Goal: Task Accomplishment & Management: Complete application form

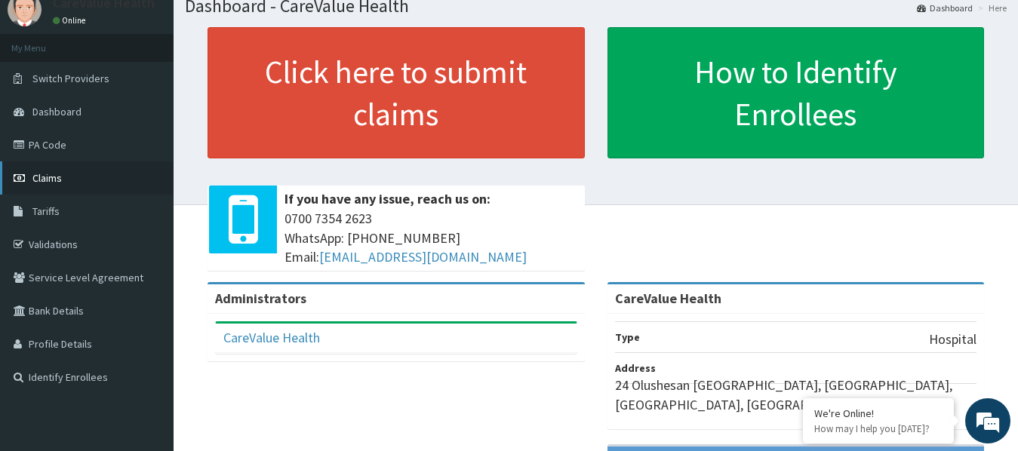
scroll to position [75, 0]
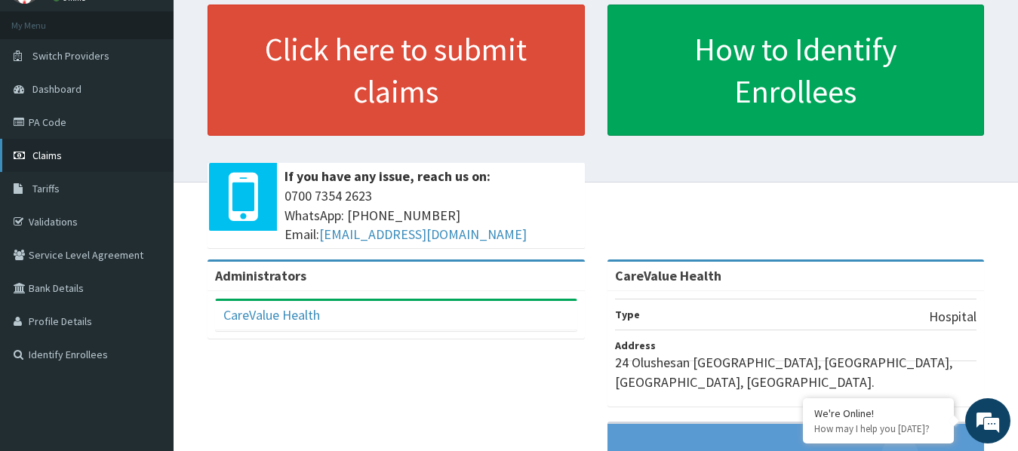
click at [55, 159] on span "Claims" at bounding box center [46, 156] width 29 height 14
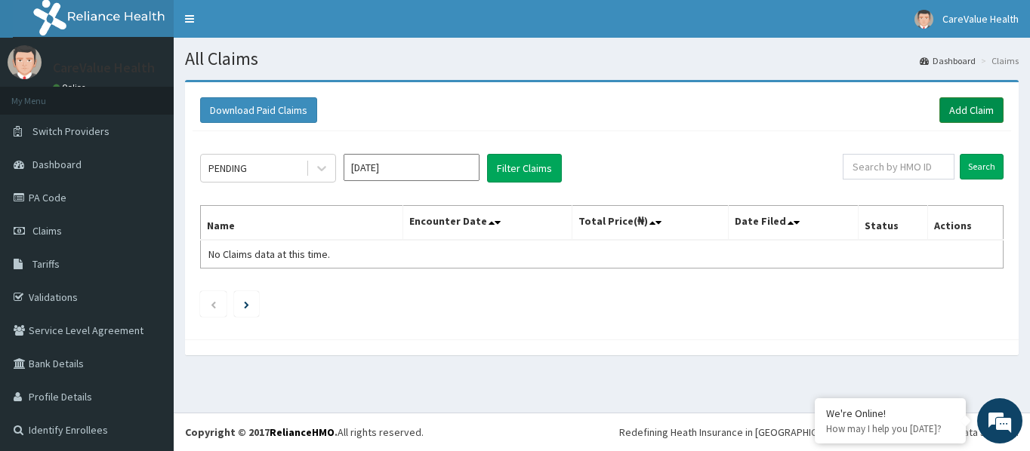
click at [957, 109] on link "Add Claim" at bounding box center [971, 110] width 64 height 26
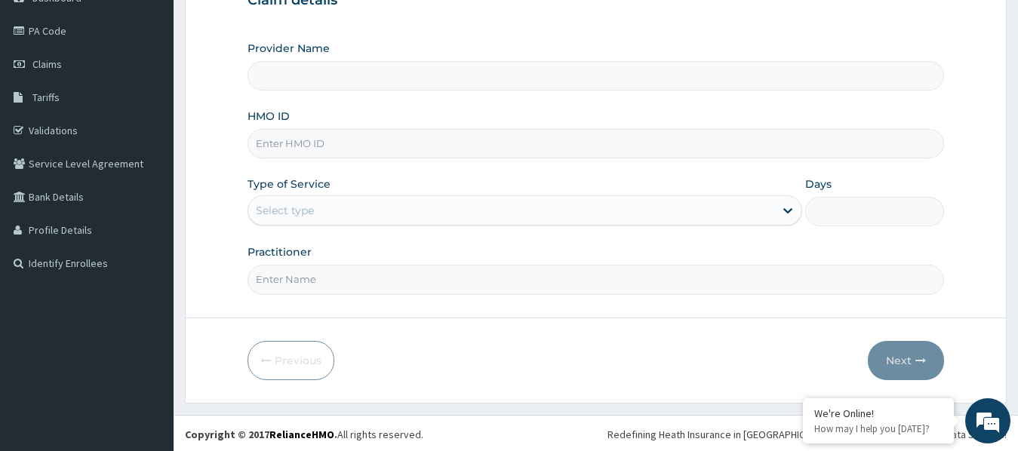
scroll to position [169, 0]
type input "CareValue Health"
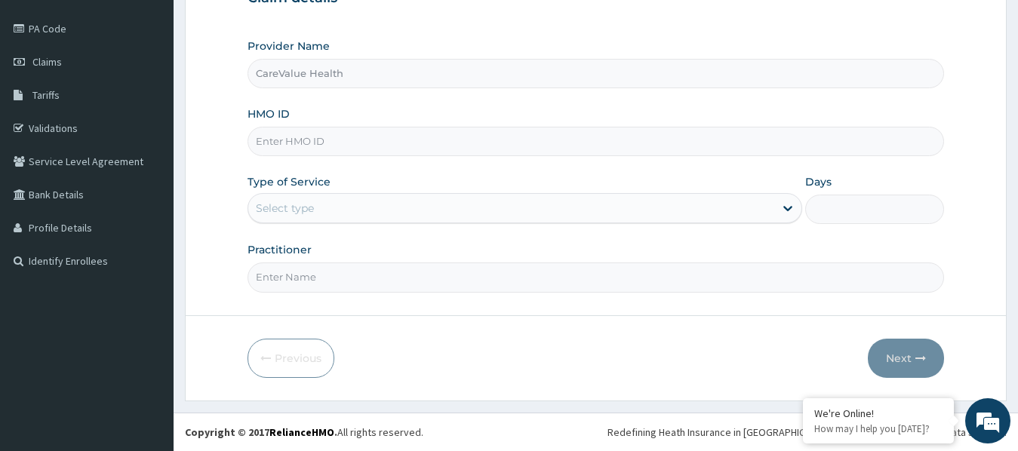
paste input "cmr/10003/b"
type input "cmr/10003/b"
click at [373, 211] on div "Select type" at bounding box center [511, 208] width 527 height 24
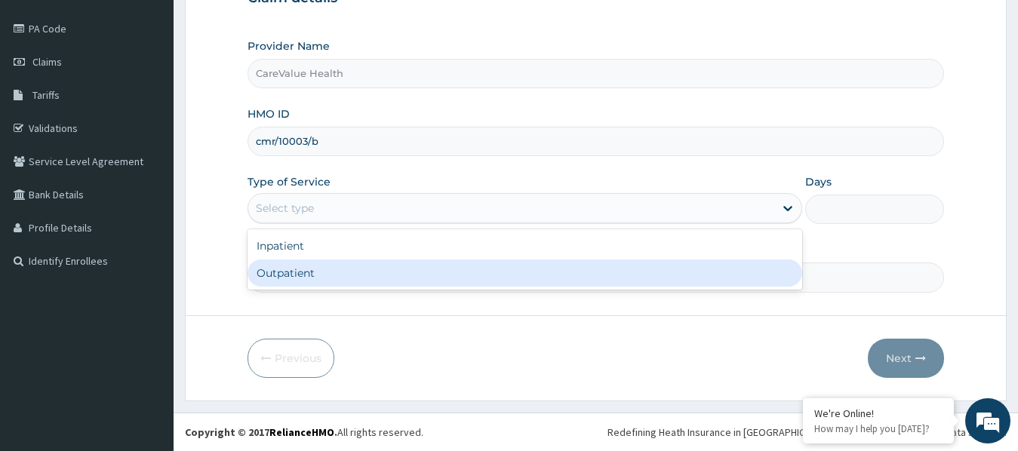
click at [316, 271] on div "Outpatient" at bounding box center [526, 273] width 556 height 27
type input "1"
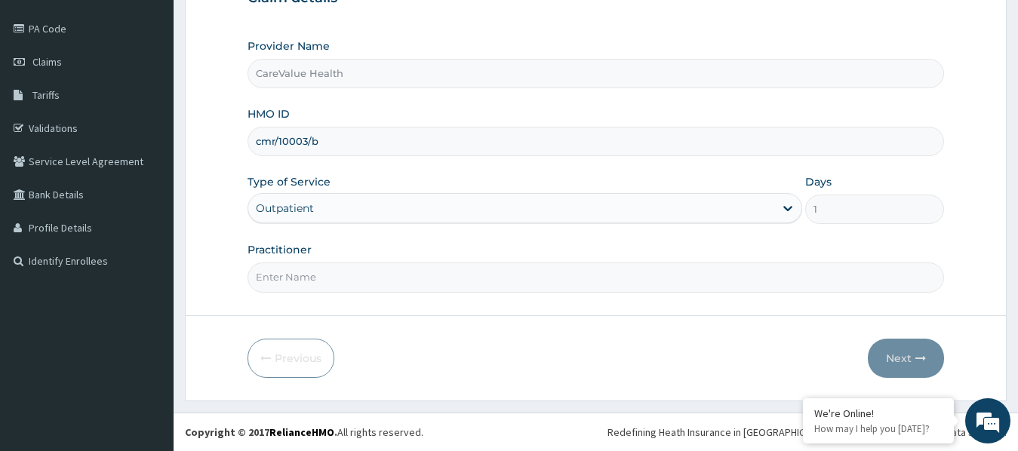
click at [401, 264] on input "Practitioner" at bounding box center [597, 277] width 698 height 29
click at [380, 280] on input "Practitioner" at bounding box center [597, 277] width 698 height 29
type input "Dr sharon"
click at [891, 353] on button "Next" at bounding box center [906, 358] width 76 height 39
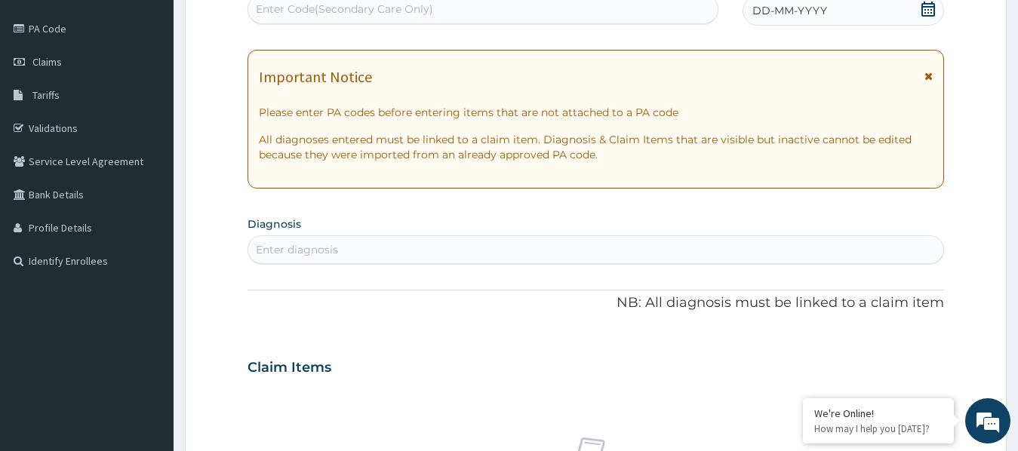
scroll to position [18, 0]
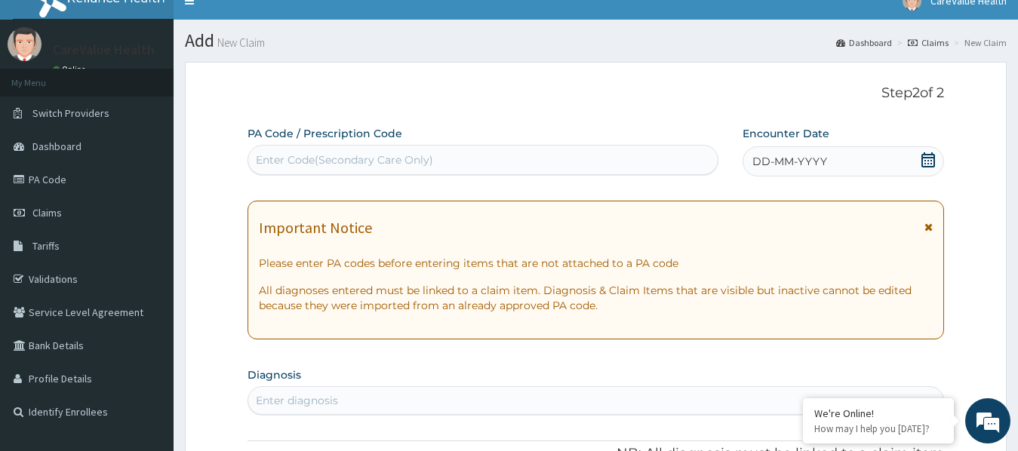
click at [925, 156] on icon at bounding box center [928, 160] width 15 height 15
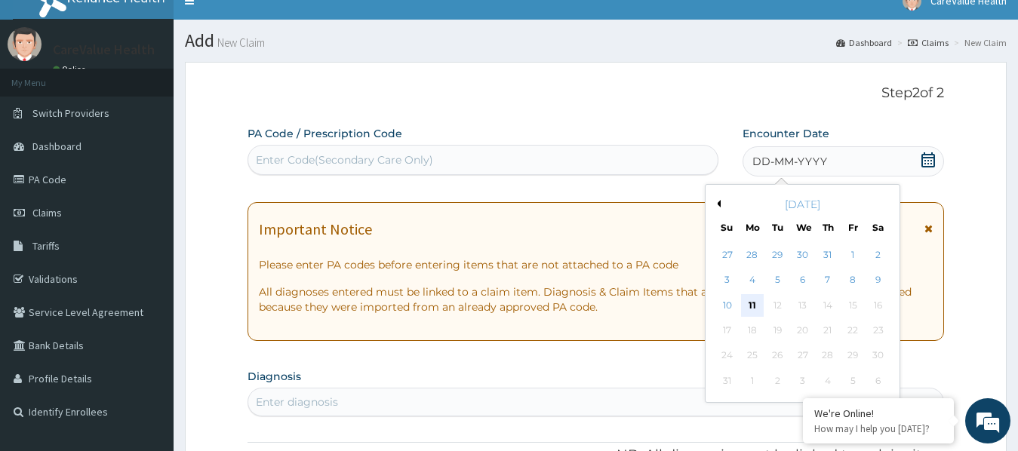
click at [757, 300] on div "11" at bounding box center [752, 305] width 23 height 23
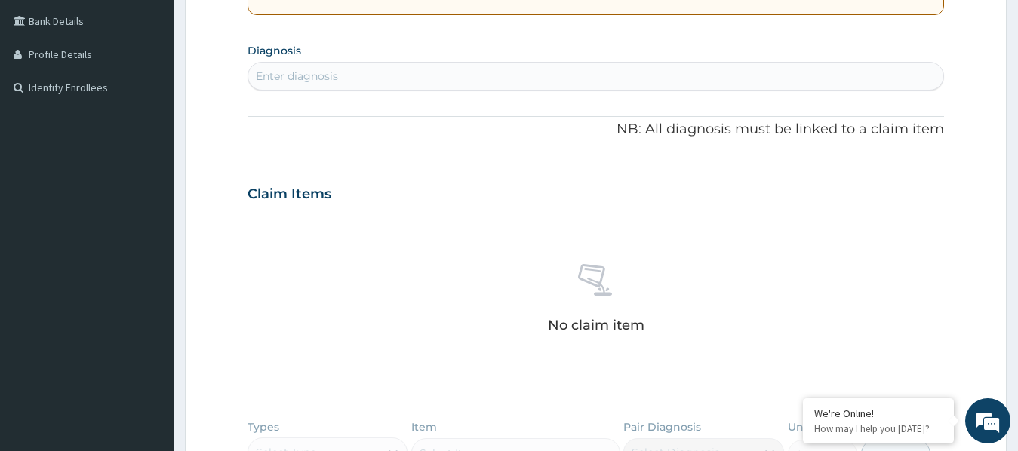
scroll to position [320, 0]
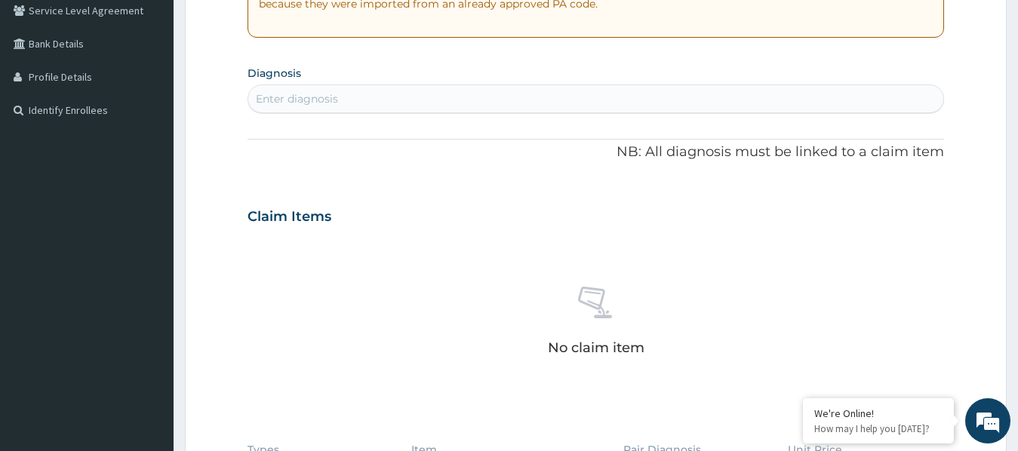
click at [417, 100] on div "Enter diagnosis" at bounding box center [596, 99] width 696 height 24
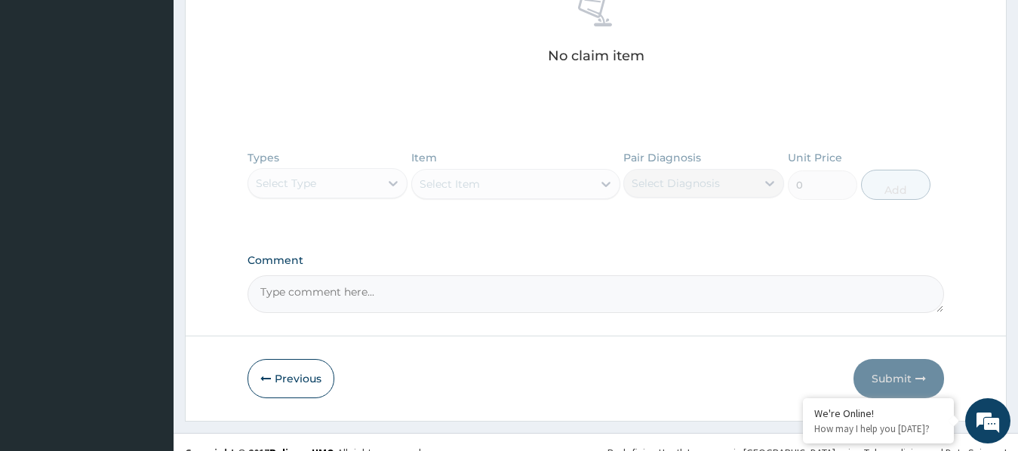
scroll to position [633, 0]
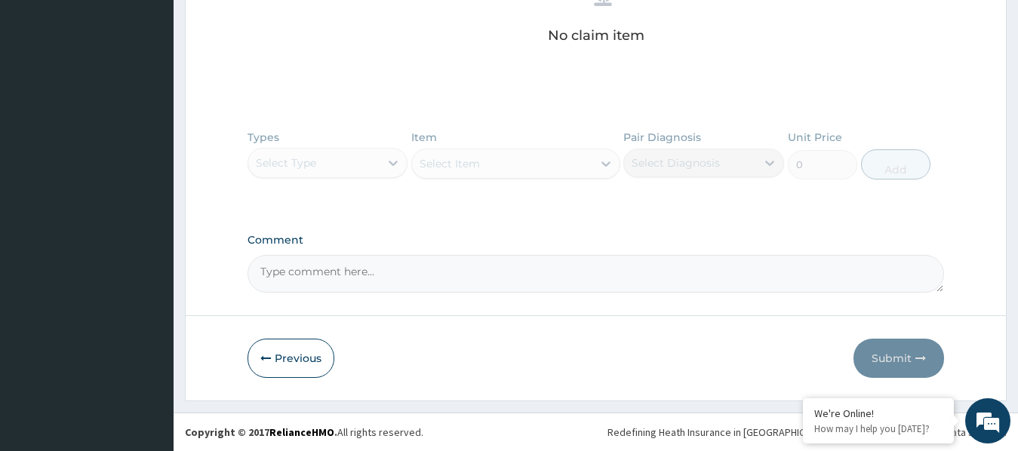
click at [334, 143] on div "Types Select Type Item Select Item Pair Diagnosis Select Diagnosis Unit Price 0…" at bounding box center [597, 166] width 698 height 88
click at [326, 171] on div "Types Select Type Item Select Item Pair Diagnosis Select Diagnosis Unit Price 0…" at bounding box center [597, 166] width 698 height 88
click at [334, 155] on div "Types Select Type Item Select Item Pair Diagnosis Select Diagnosis Unit Price 0…" at bounding box center [597, 166] width 698 height 88
click at [327, 165] on div "Types Select Type Item Select Item Pair Diagnosis Select Diagnosis Unit Price 0…" at bounding box center [597, 166] width 698 height 88
click at [529, 196] on div "Types Select Type Item Select Item Pair Diagnosis Select Diagnosis Unit Price 0…" at bounding box center [597, 166] width 698 height 88
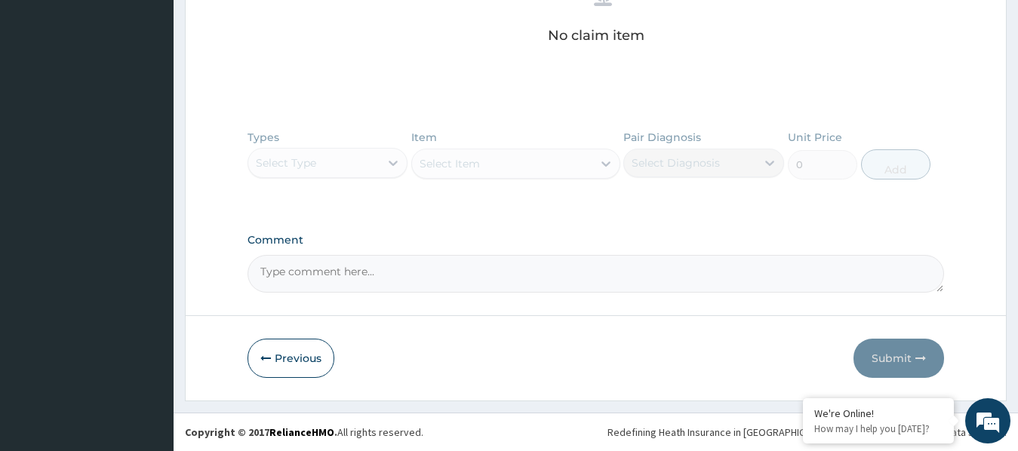
click at [516, 163] on div "Types Select Type Item Select Item Pair Diagnosis Select Diagnosis Unit Price 0…" at bounding box center [597, 166] width 698 height 88
drag, startPoint x: 521, startPoint y: 165, endPoint x: 510, endPoint y: 162, distance: 11.7
click at [521, 161] on div "Types Select Type Item Select Item Pair Diagnosis Select Diagnosis Unit Price 0…" at bounding box center [597, 166] width 698 height 88
click at [266, 153] on div "Types Select Type Item Select Item Pair Diagnosis Select Diagnosis Unit Price 0…" at bounding box center [597, 166] width 698 height 88
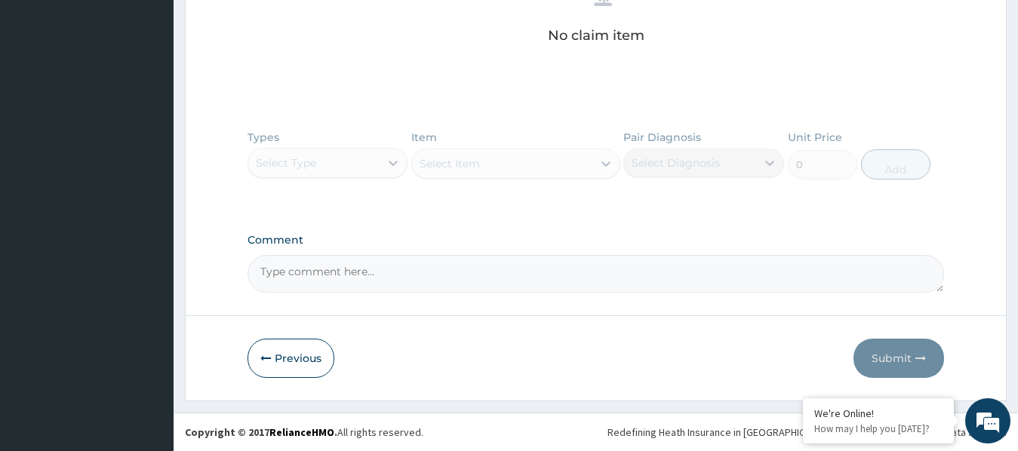
click at [319, 153] on div "Types Select Type Item Select Item Pair Diagnosis Select Diagnosis Unit Price 0…" at bounding box center [597, 166] width 698 height 88
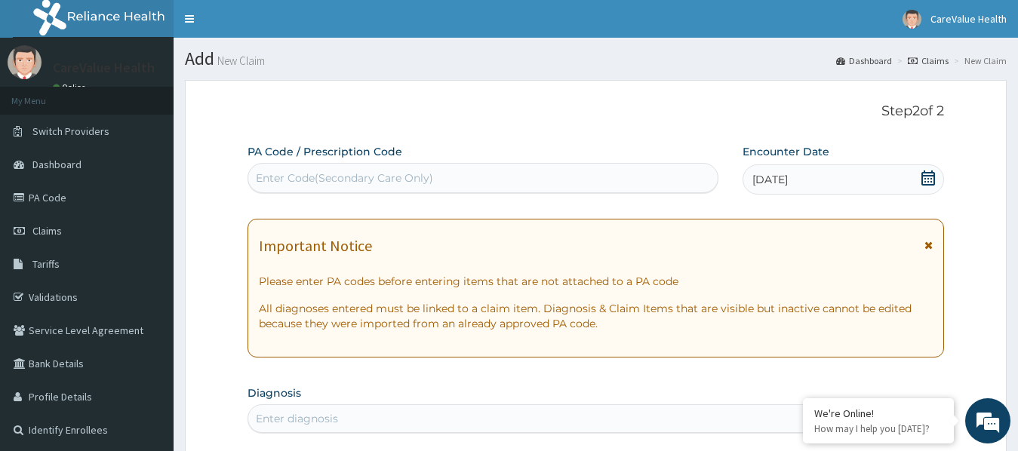
scroll to position [302, 0]
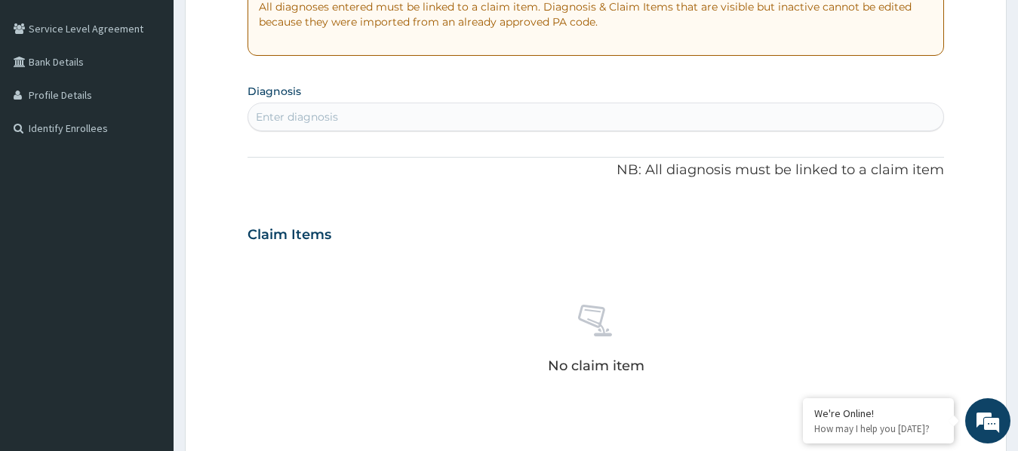
click at [363, 111] on div "Enter diagnosis" at bounding box center [596, 117] width 696 height 24
type input "malar"
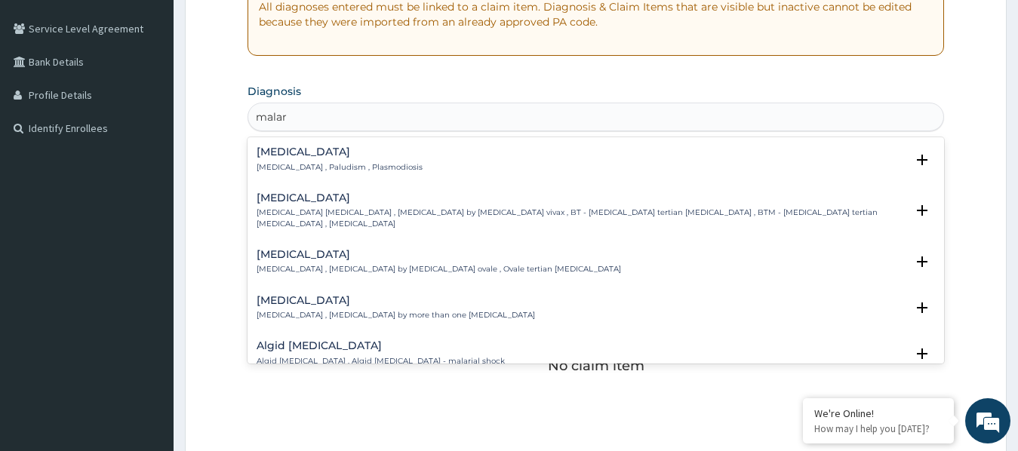
click at [320, 153] on h4 "Malaria" at bounding box center [340, 151] width 166 height 11
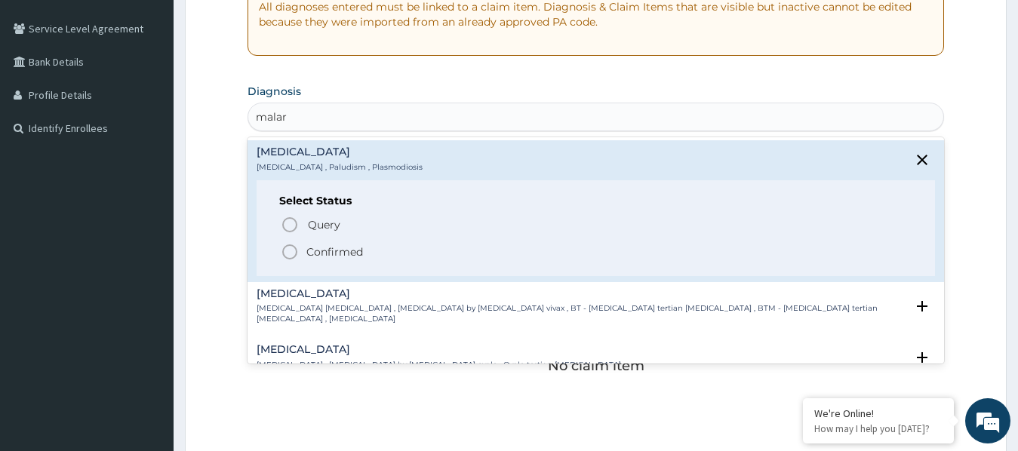
click at [287, 254] on icon "status option filled" at bounding box center [290, 252] width 18 height 18
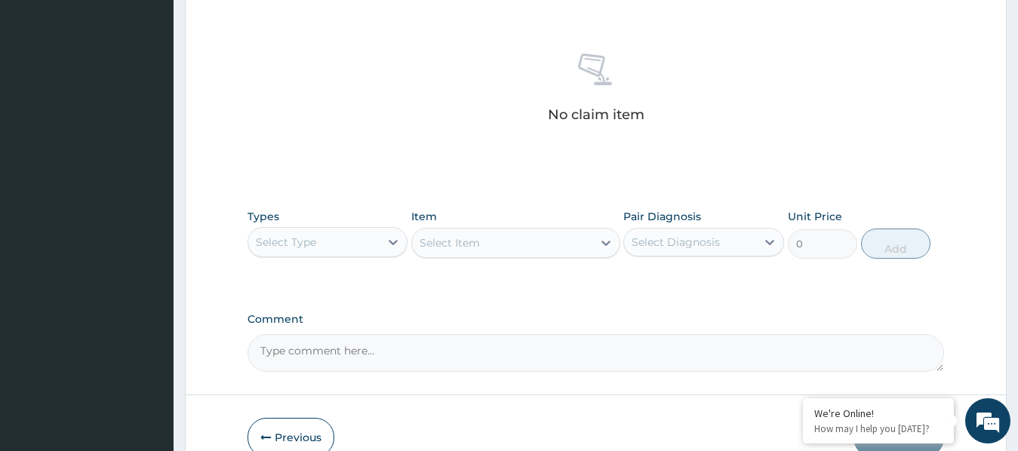
scroll to position [637, 0]
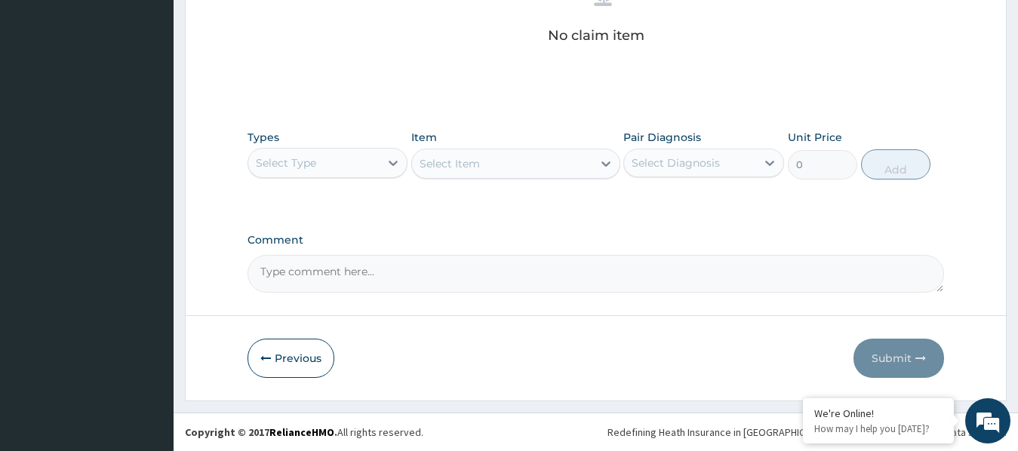
click at [353, 156] on div "Select Type" at bounding box center [314, 163] width 132 height 24
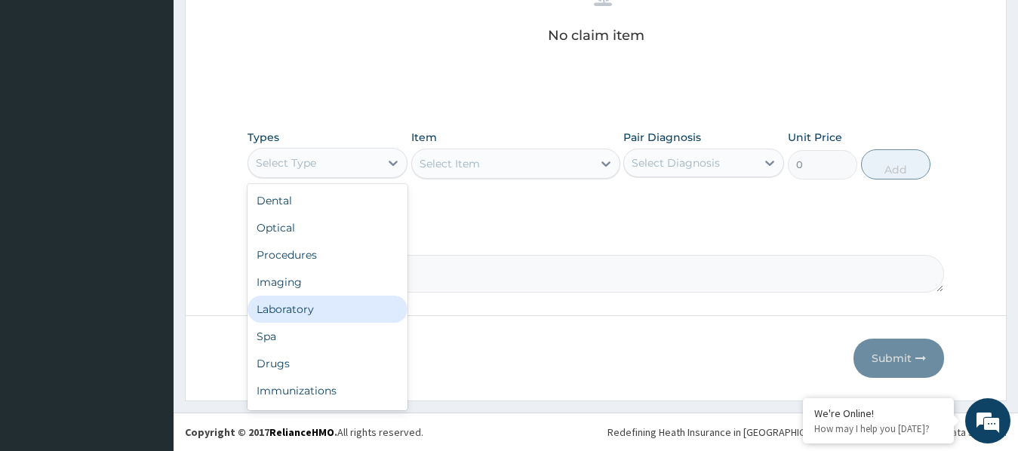
click at [310, 309] on div "Laboratory" at bounding box center [328, 309] width 161 height 27
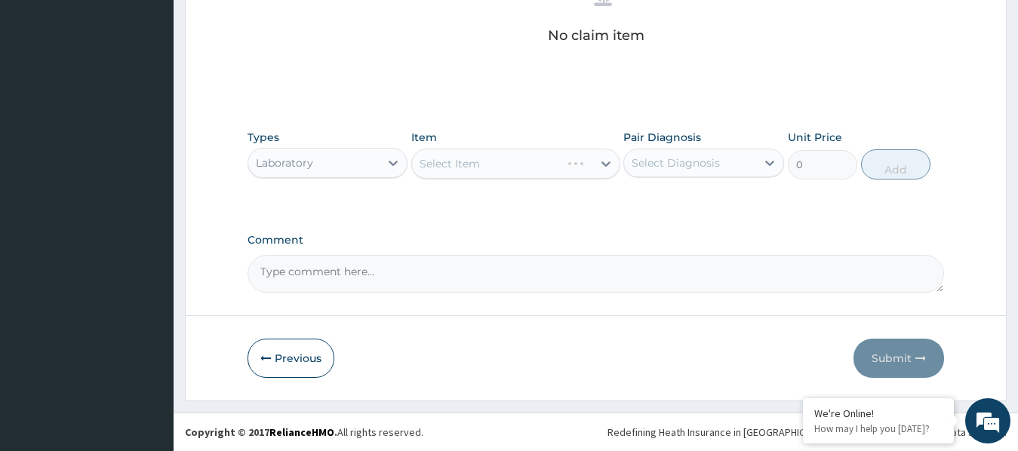
click at [441, 166] on div "Select Item" at bounding box center [450, 163] width 60 height 15
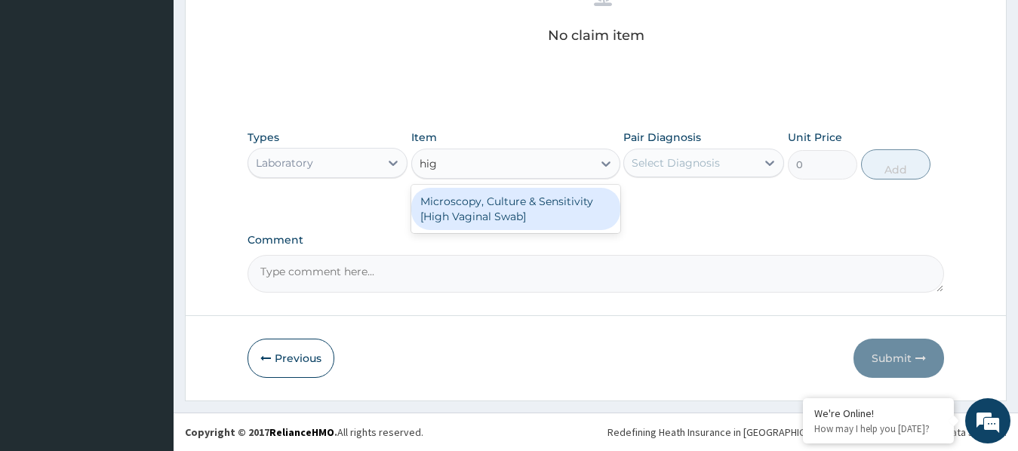
type input "high"
click at [534, 209] on div "Microscopy, Culture & Sensitivity [High Vaginal Swab]" at bounding box center [515, 209] width 209 height 42
type input "4900"
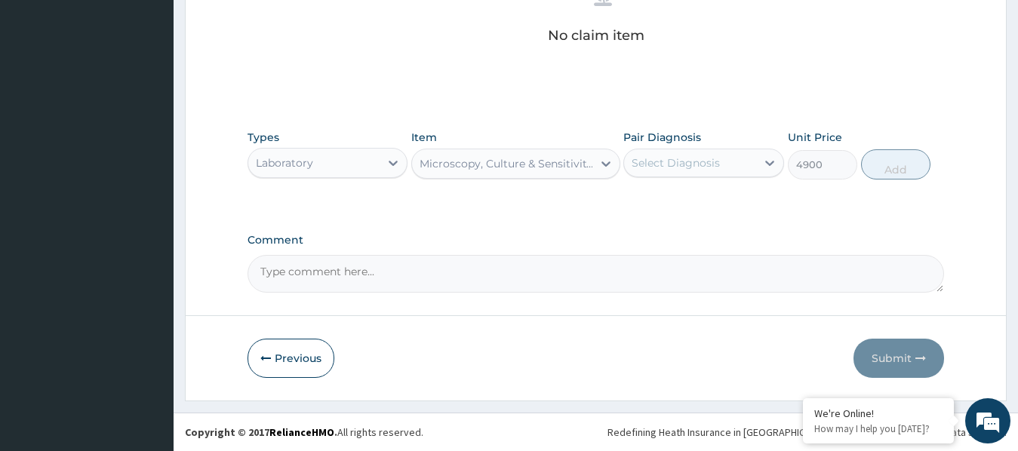
click at [475, 165] on div "Microscopy, Culture & Sensitivity [High Vaginal Swab]" at bounding box center [507, 163] width 174 height 15
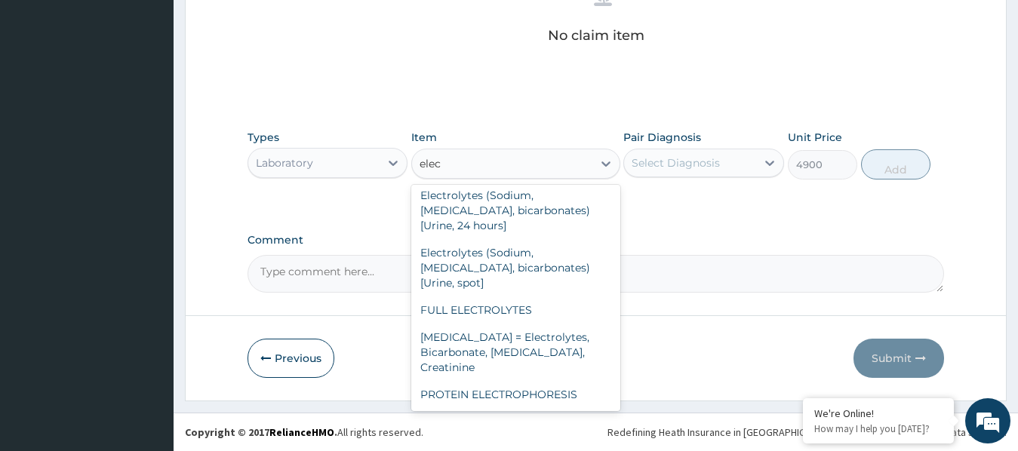
scroll to position [48, 0]
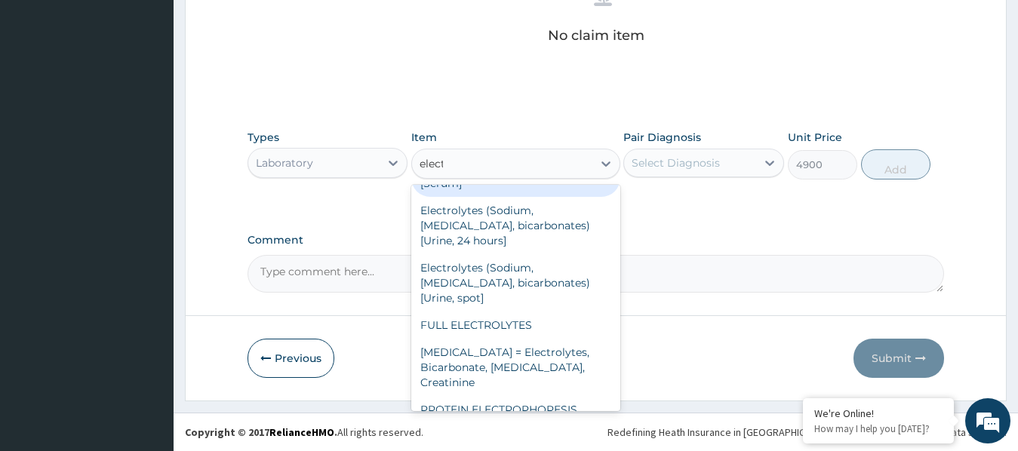
type input "electr"
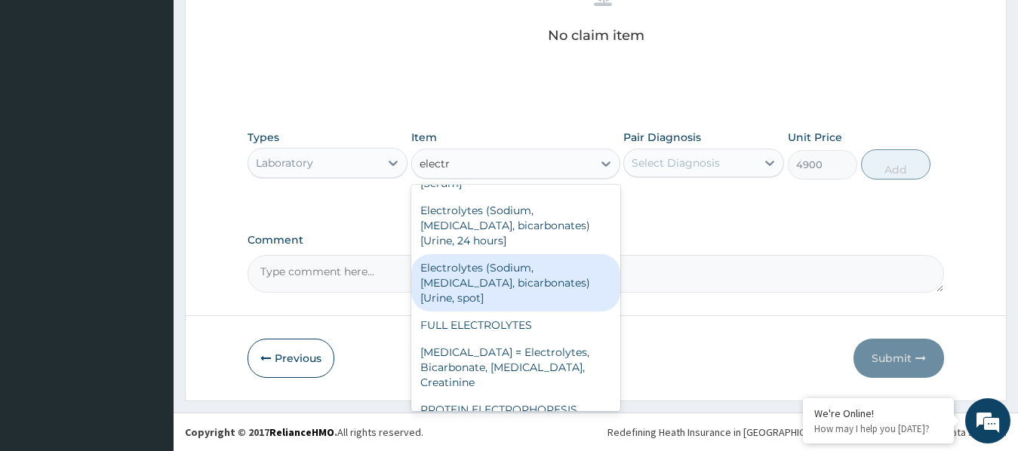
click at [486, 254] on div "Electrolytes (Sodium, Potassium, Chloride, bicarbonates) [Urine, spot]" at bounding box center [515, 282] width 209 height 57
type input "4200"
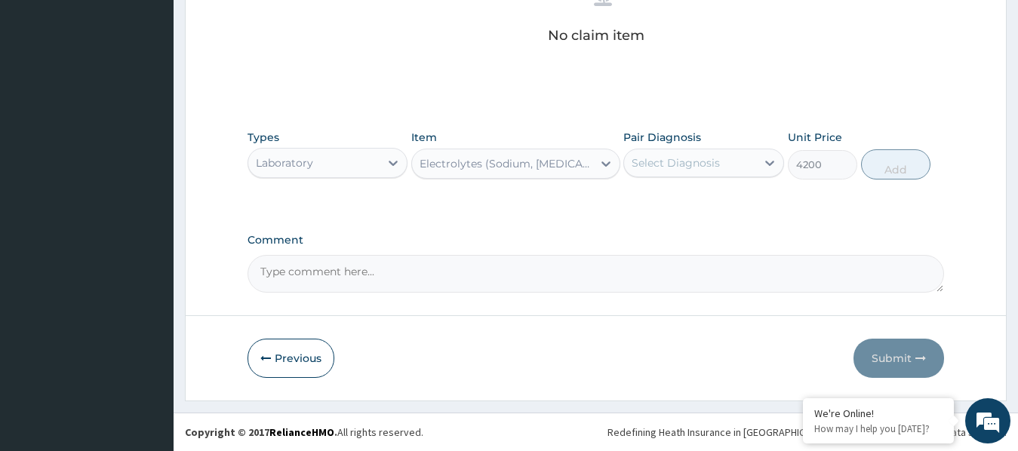
click at [482, 174] on div "Electrolytes (Sodium, Potassium, Chloride, bicarbonates) [Urine, spot]" at bounding box center [502, 164] width 180 height 24
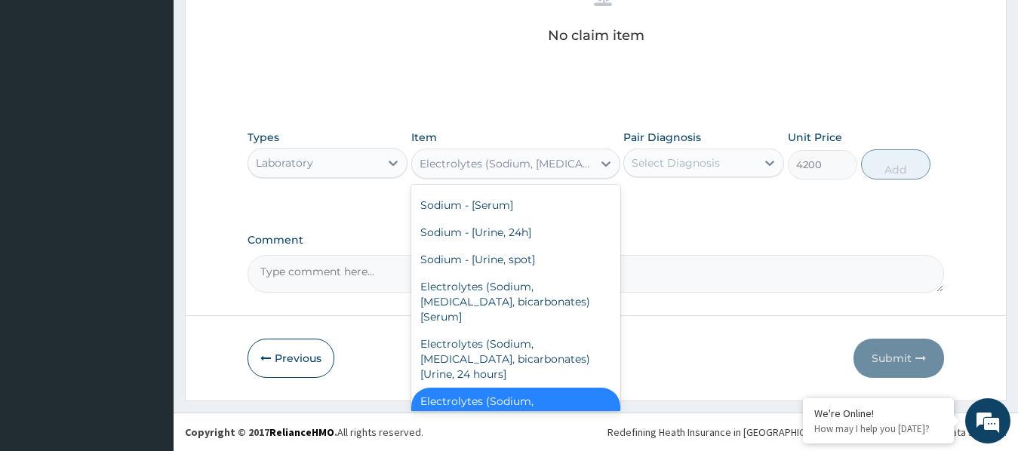
scroll to position [4192, 0]
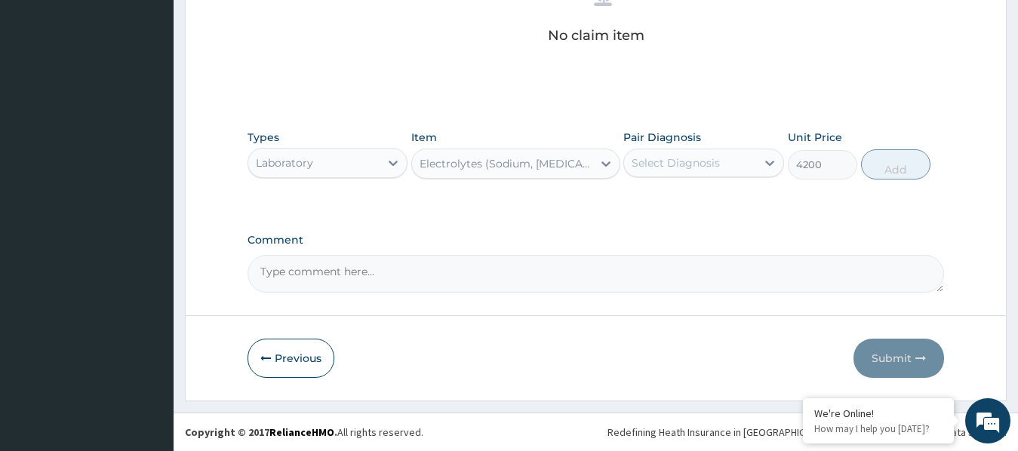
click at [441, 165] on div "Electrolytes (Sodium, Potassium, Chloride, bicarbonates) [Urine, spot]" at bounding box center [507, 163] width 174 height 15
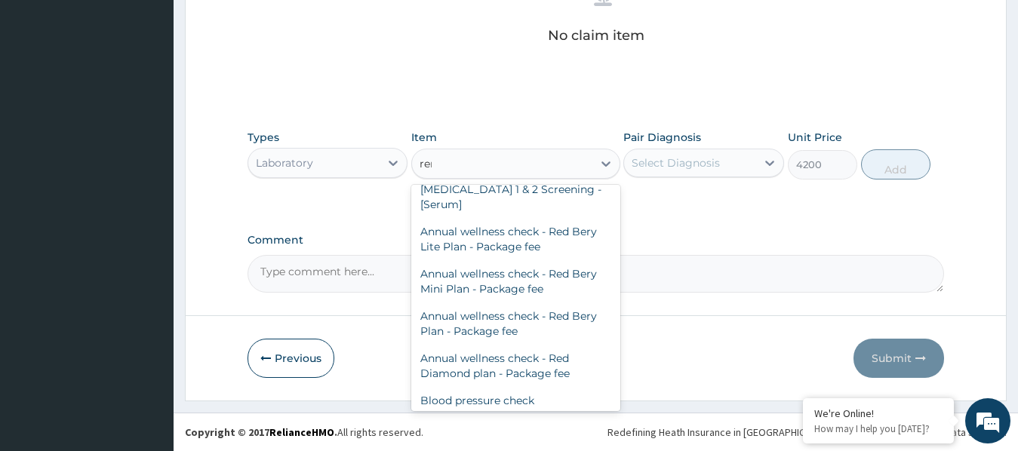
scroll to position [0, 0]
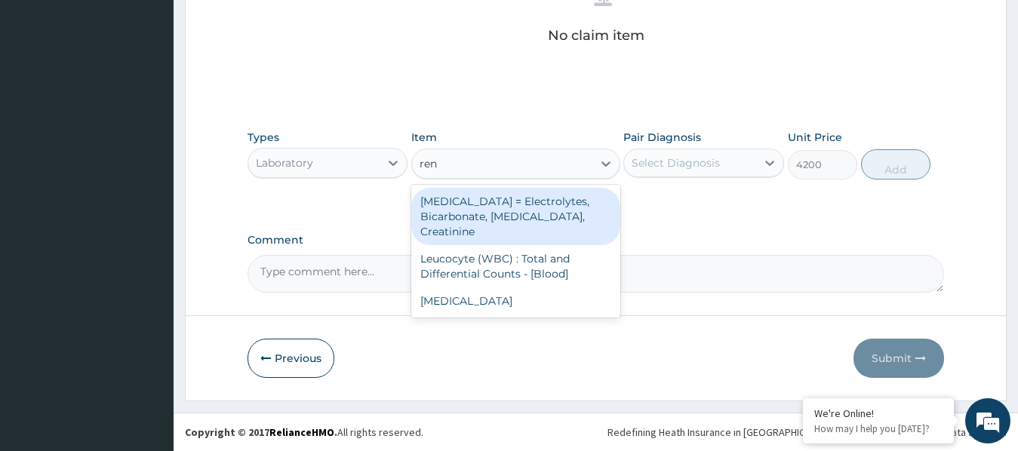
type input "rena"
click at [485, 219] on div "Renal Function Tests = Electrolytes, Bicarbonate, Urea, Creatinine" at bounding box center [515, 216] width 209 height 57
type input "6300"
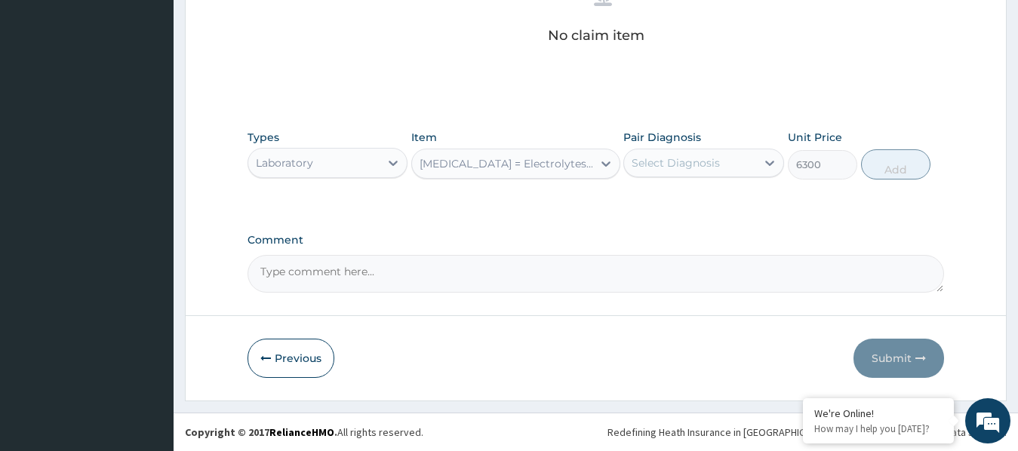
click at [455, 158] on div "Renal Function Tests = Electrolytes, Bicarbonate, Urea, Creatinine" at bounding box center [507, 163] width 174 height 15
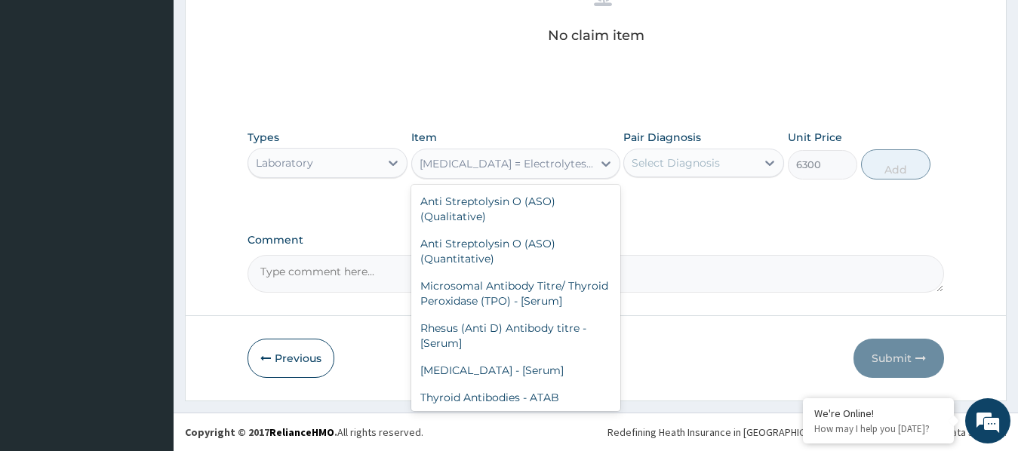
scroll to position [5681, 0]
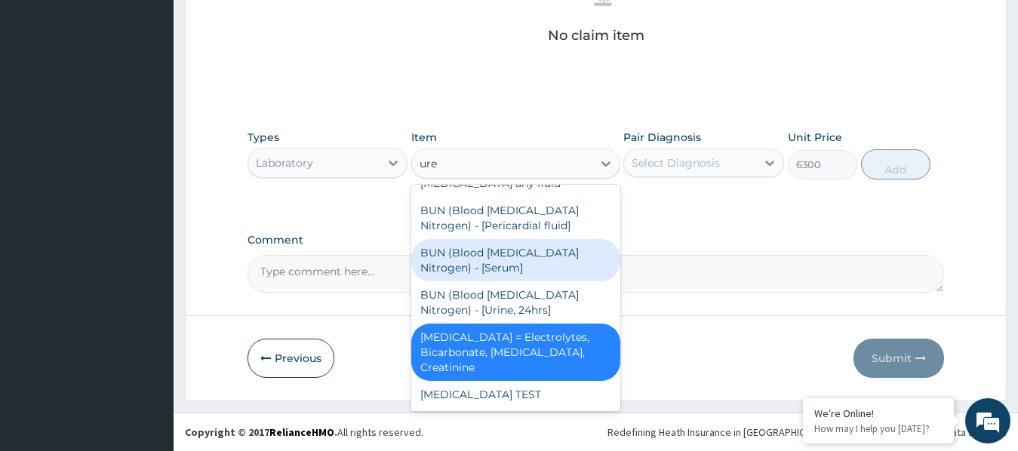
type input "urea"
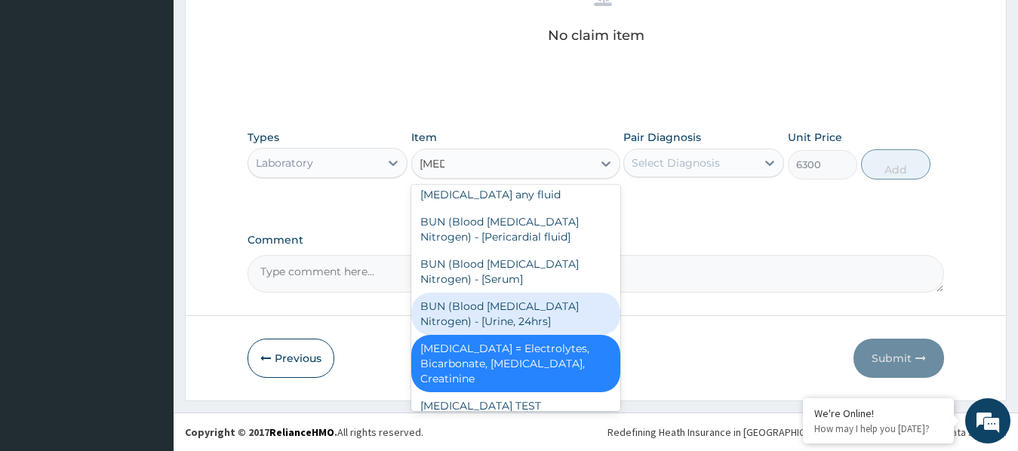
scroll to position [127, 0]
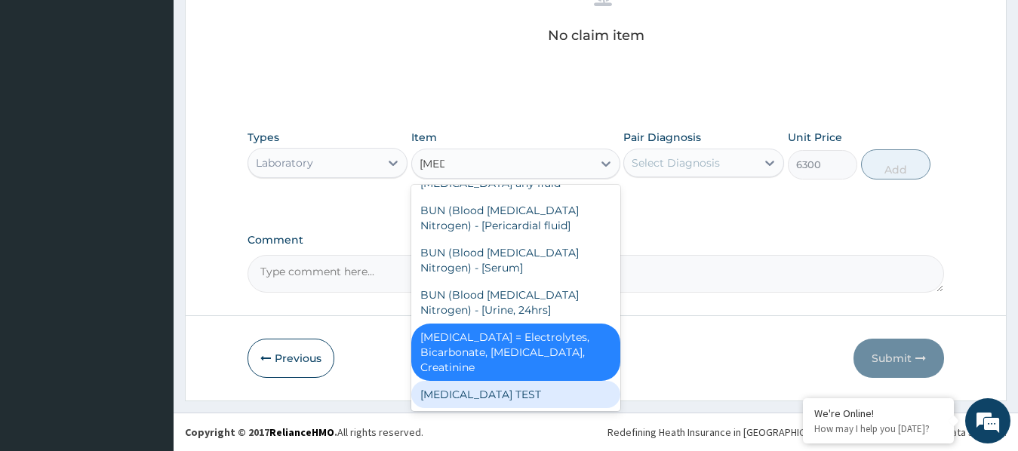
click at [460, 396] on div "UREA TEST" at bounding box center [515, 394] width 209 height 27
type input "3000"
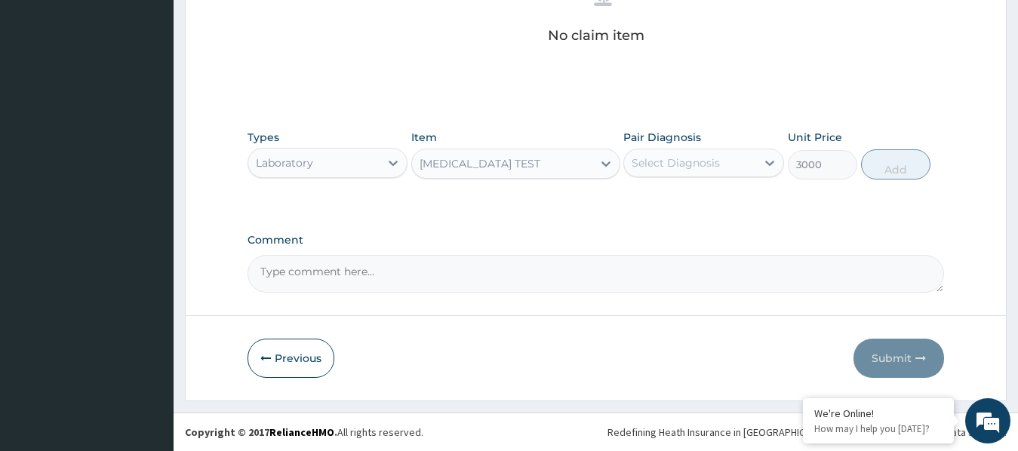
click at [481, 172] on div "UREA TEST" at bounding box center [502, 164] width 180 height 24
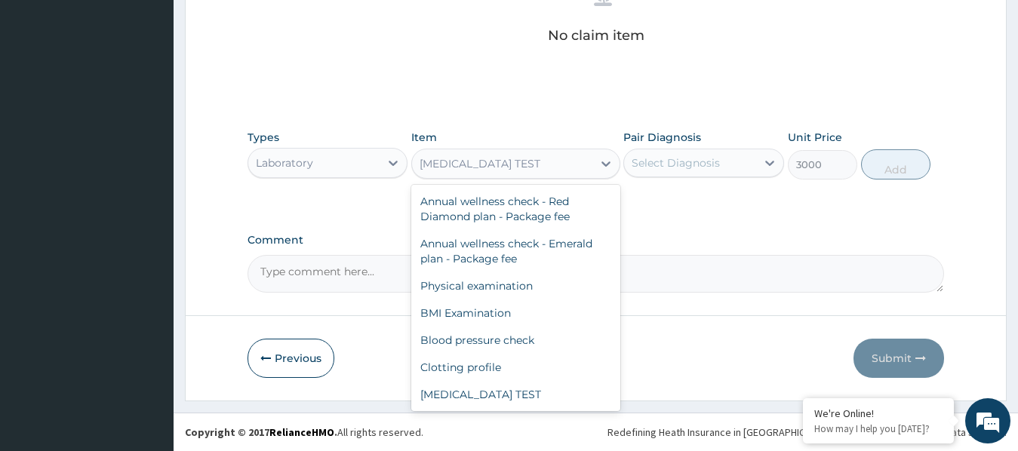
scroll to position [15543, 0]
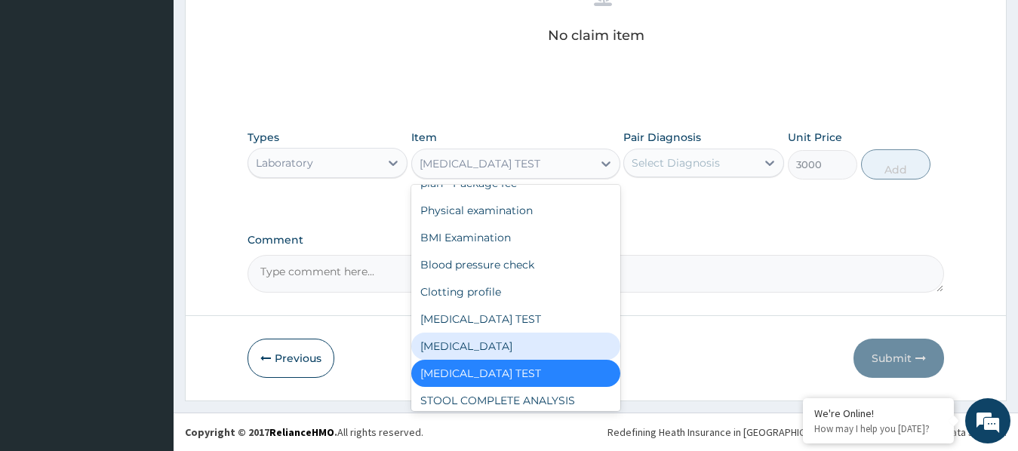
click at [491, 333] on div "CREATININE TEST" at bounding box center [515, 346] width 209 height 27
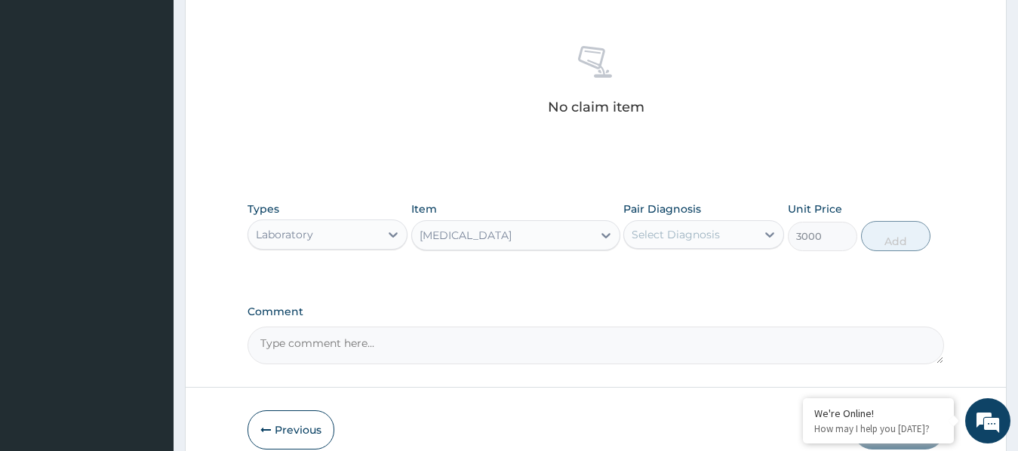
scroll to position [562, 0]
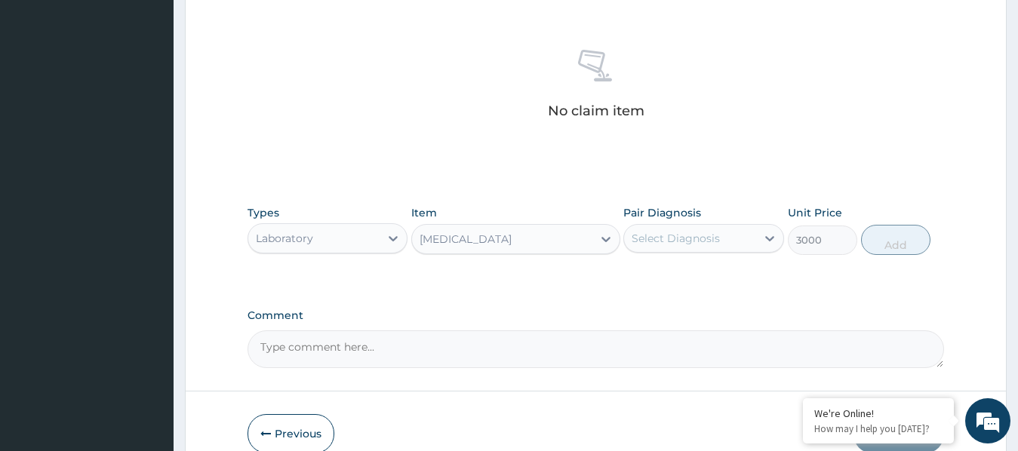
click at [483, 252] on div "CREATININE TEST" at bounding box center [515, 239] width 209 height 30
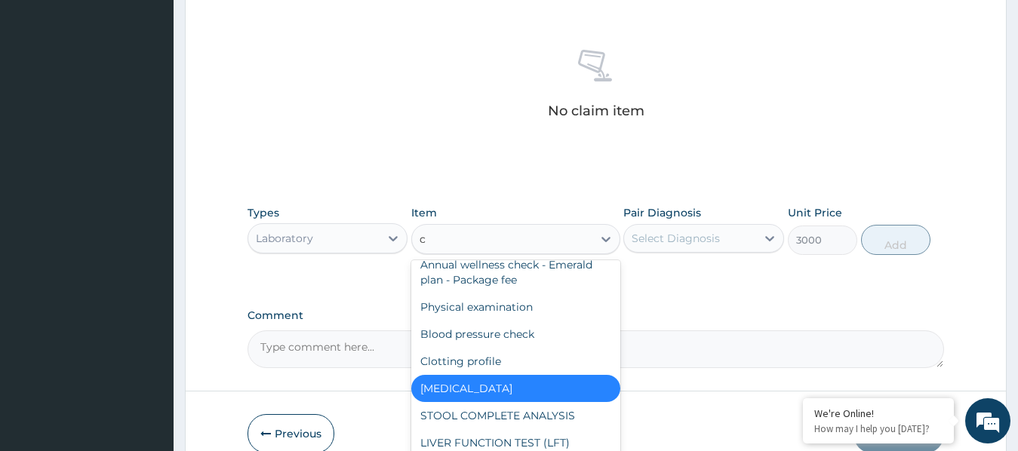
scroll to position [10328, 0]
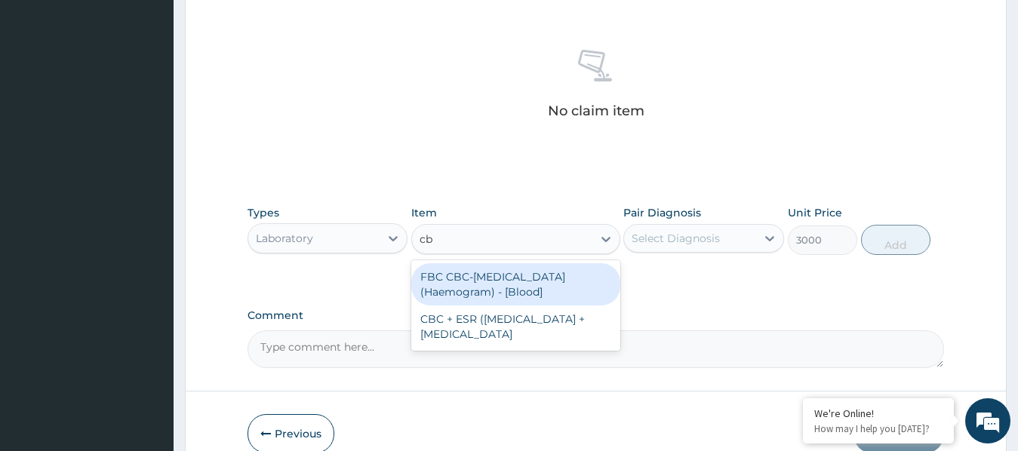
type input "cbc"
click at [487, 285] on div "FBC CBC-Complete Blood Count (Haemogram) - [Blood]" at bounding box center [515, 284] width 209 height 42
type input "4200"
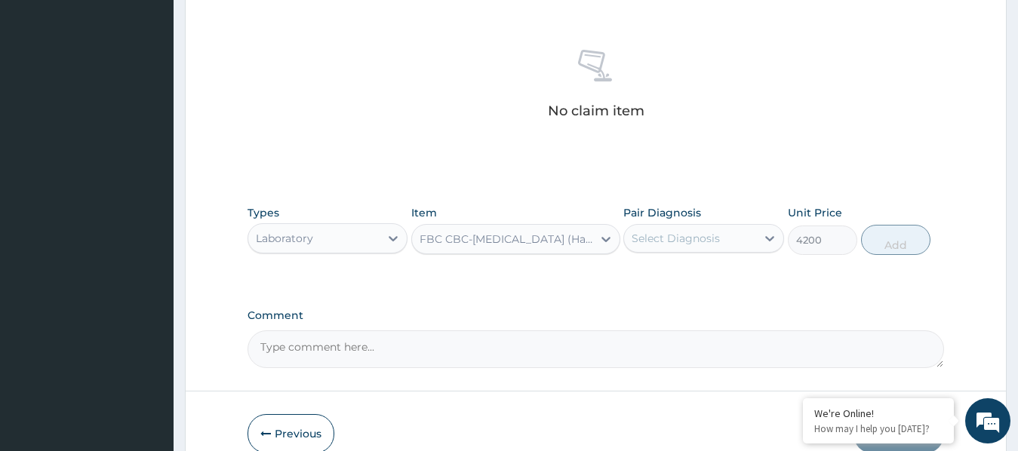
click at [476, 230] on div "FBC CBC-Complete Blood Count (Haemogram) - [Blood]" at bounding box center [502, 239] width 180 height 24
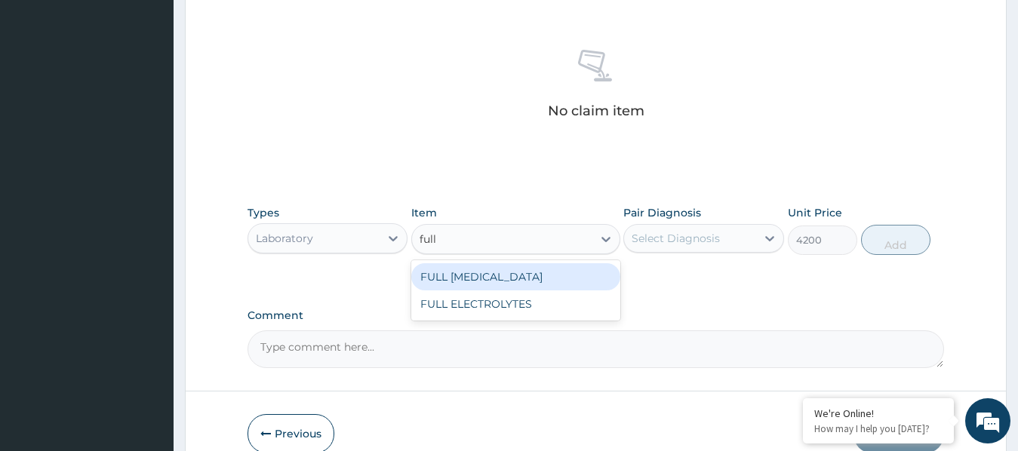
type input "full"
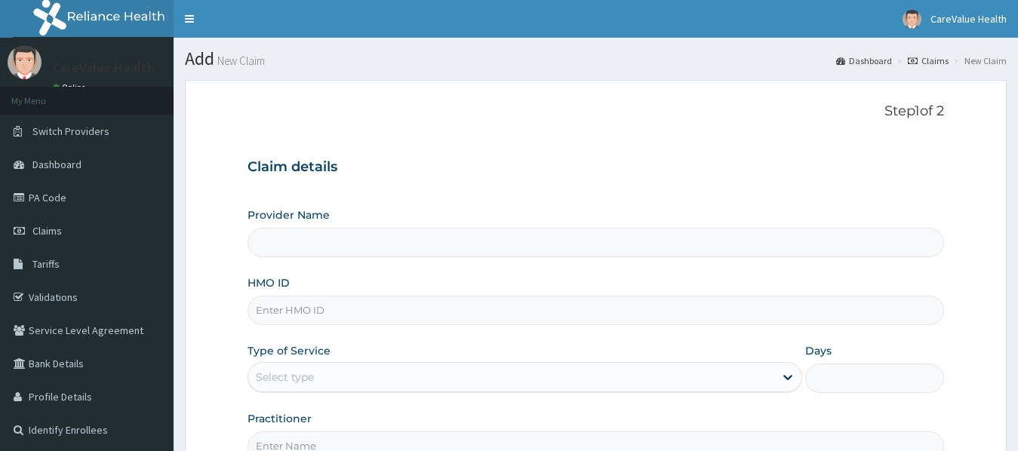
click at [50, 202] on link "PA Code" at bounding box center [87, 197] width 174 height 33
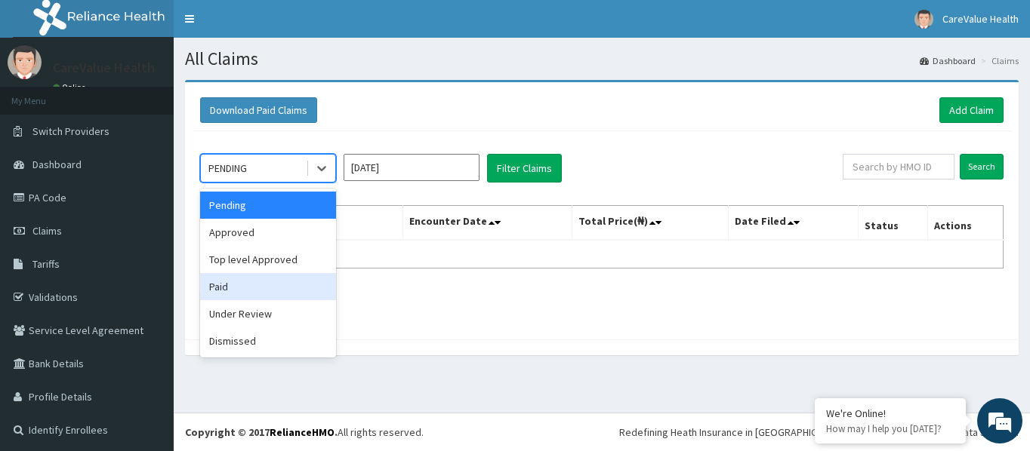
click at [236, 294] on div "Paid" at bounding box center [268, 286] width 136 height 27
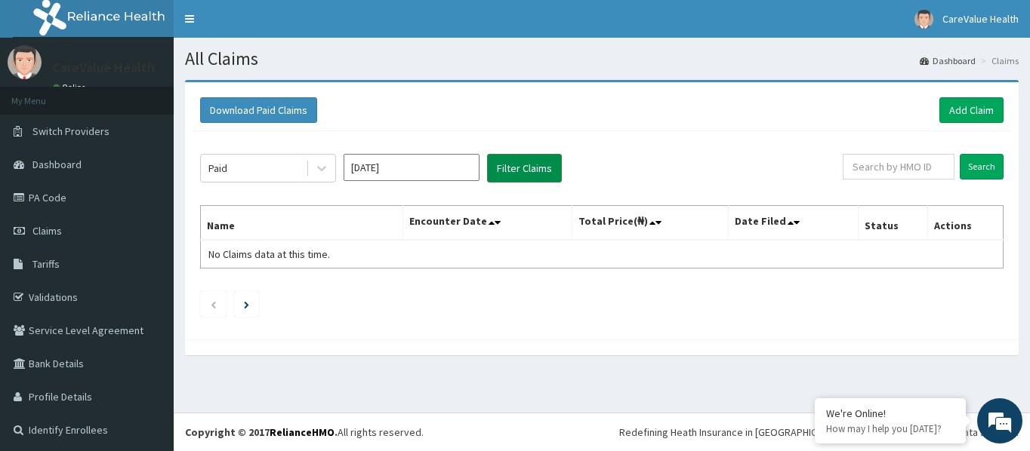
click at [554, 169] on button "Filter Claims" at bounding box center [524, 168] width 75 height 29
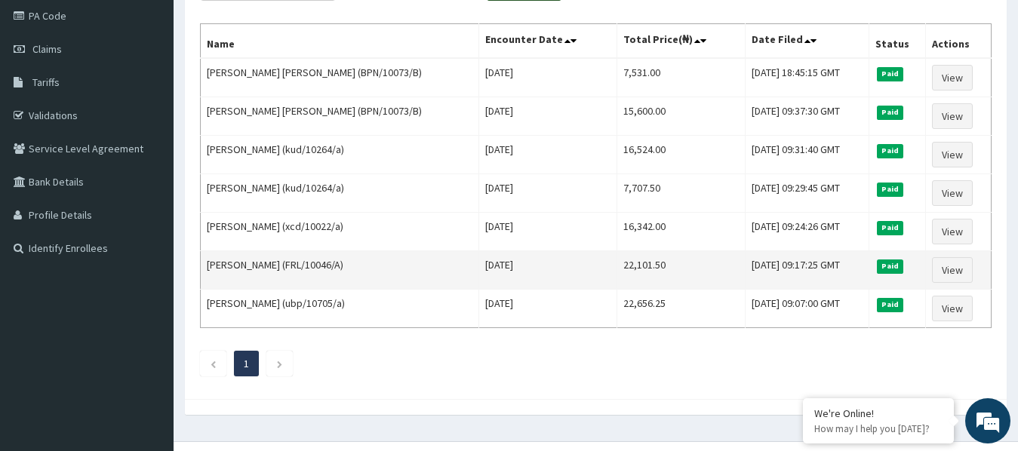
scroll to position [211, 0]
